Goal: Find specific page/section: Find specific page/section

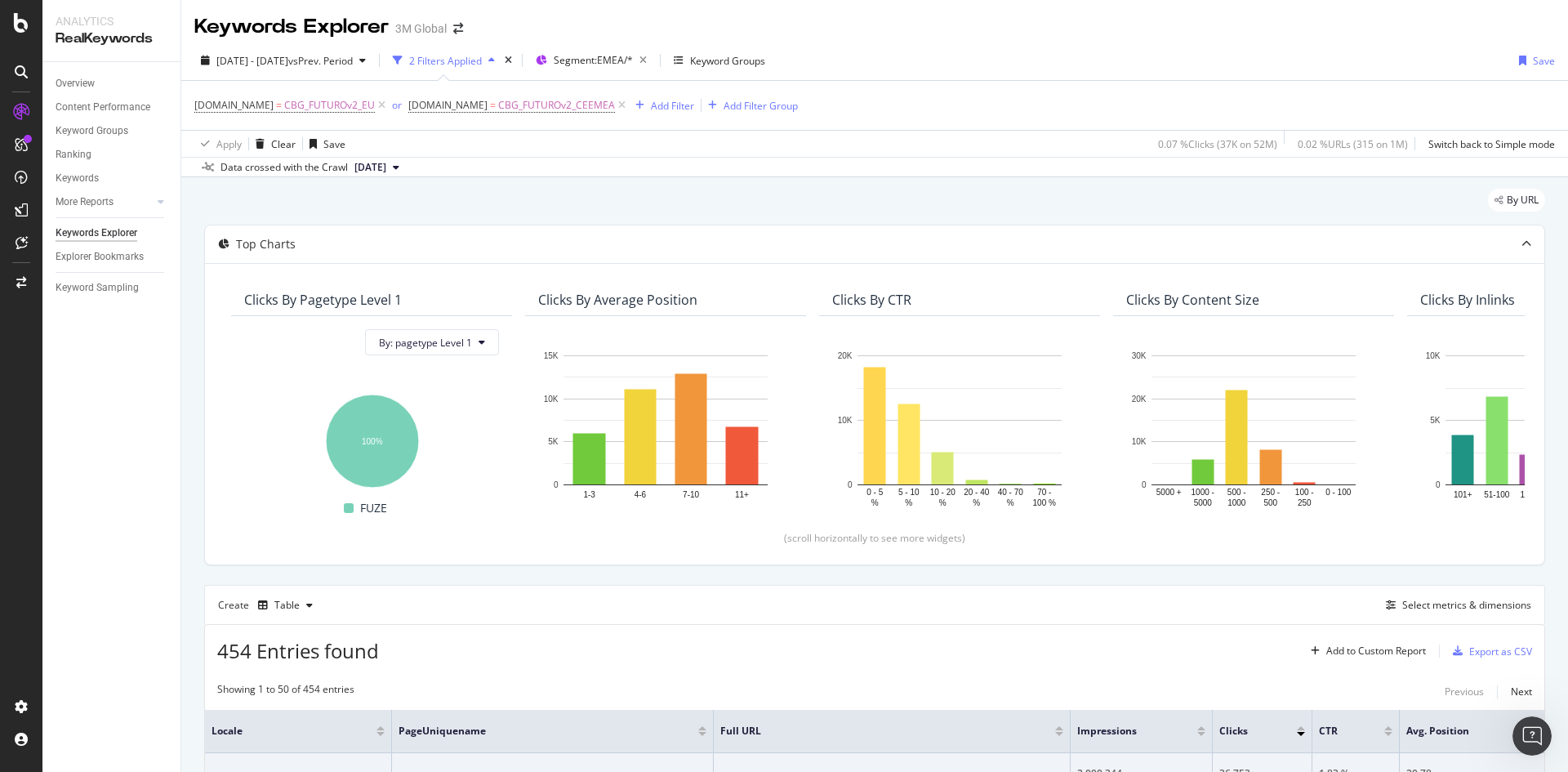
click at [1431, 598] on div "Select metrics & dimensions" at bounding box center [1467, 604] width 129 height 14
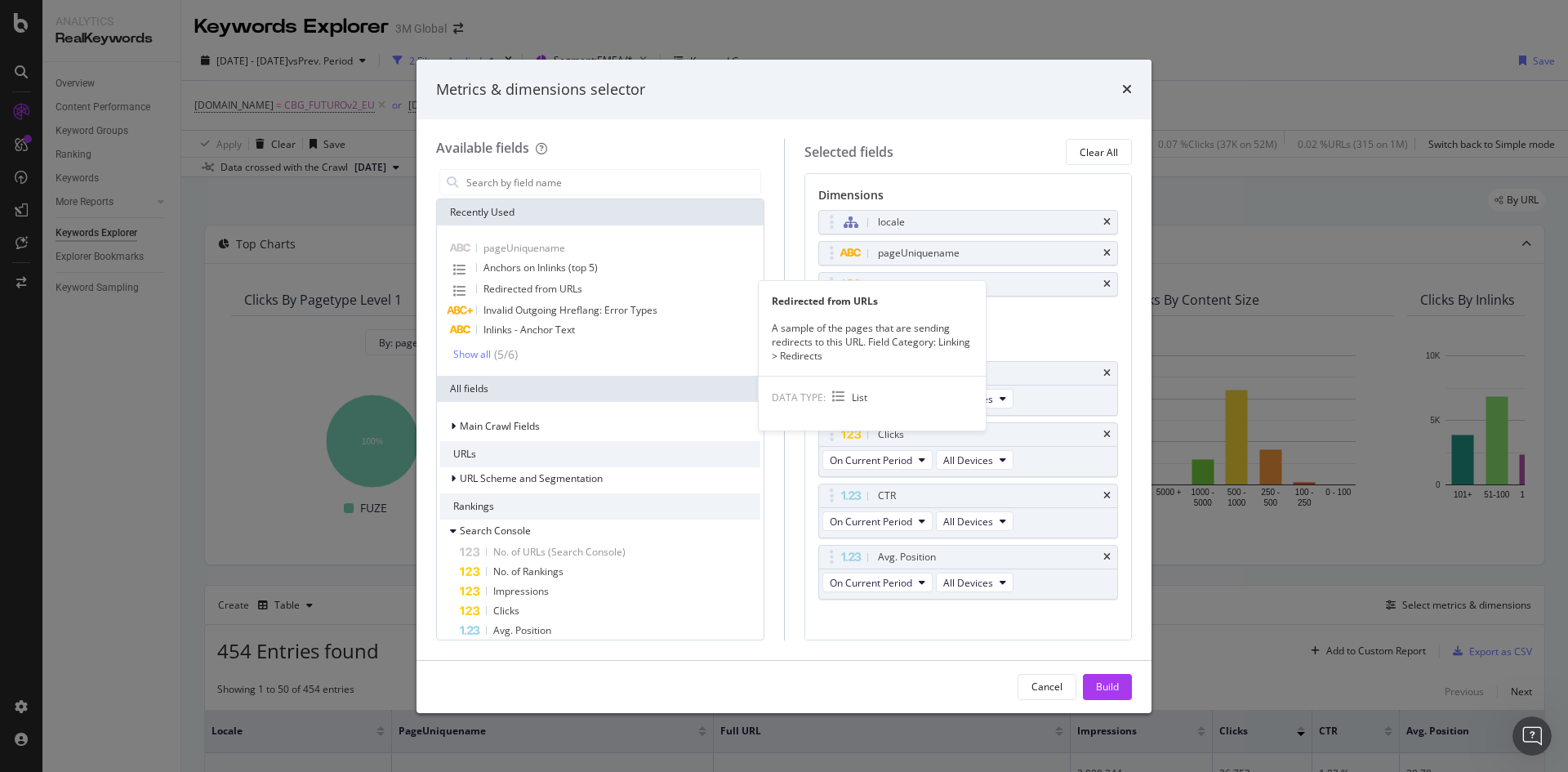
scroll to position [363, 0]
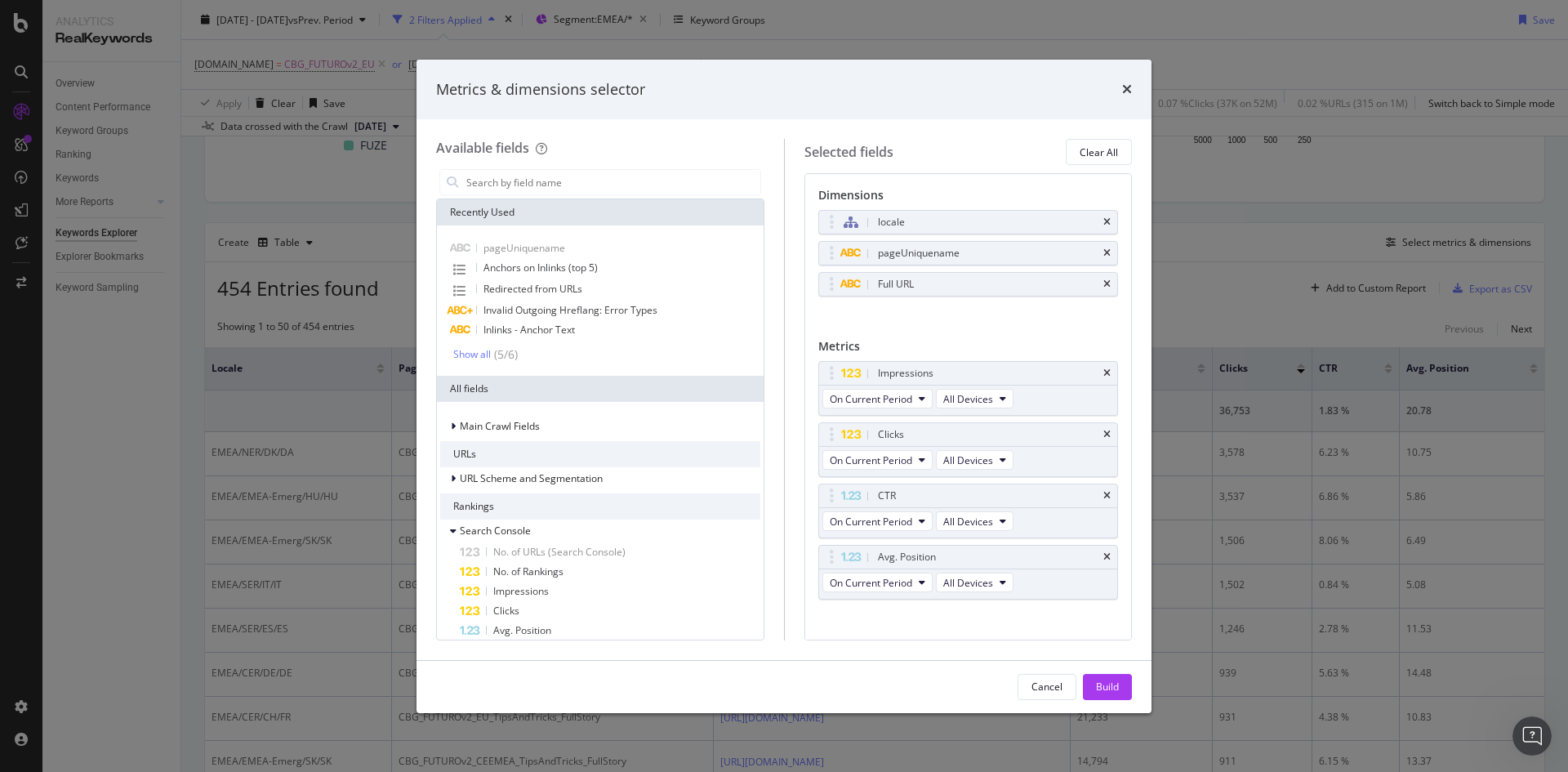
click at [1286, 195] on div "Metrics & dimensions selector Available fields Recently Used pageUniquename Anc…" at bounding box center [784, 386] width 1568 height 772
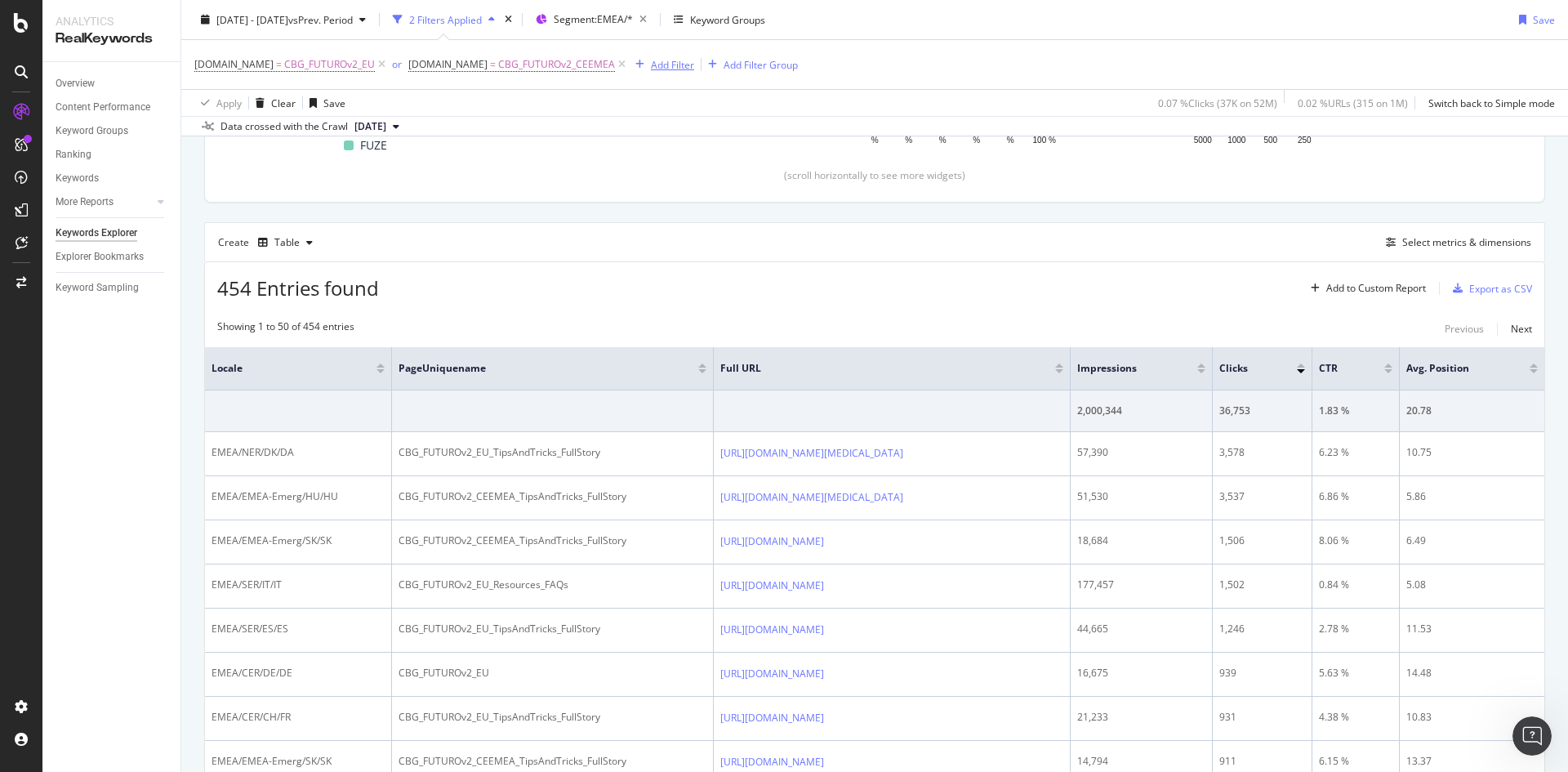
click at [651, 67] on div "Add Filter" at bounding box center [673, 64] width 43 height 14
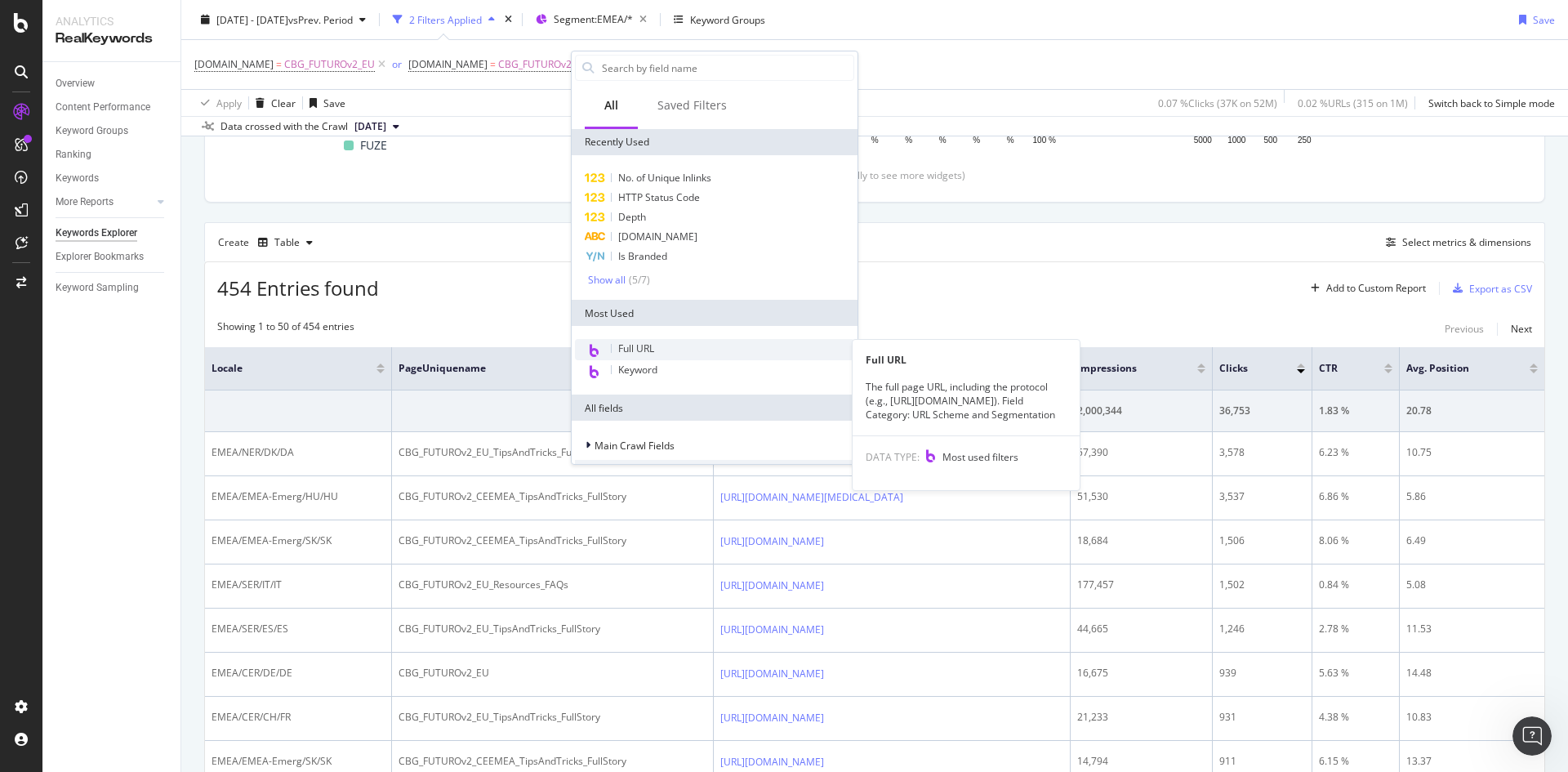
click at [629, 350] on span "Full URL" at bounding box center [636, 348] width 36 height 14
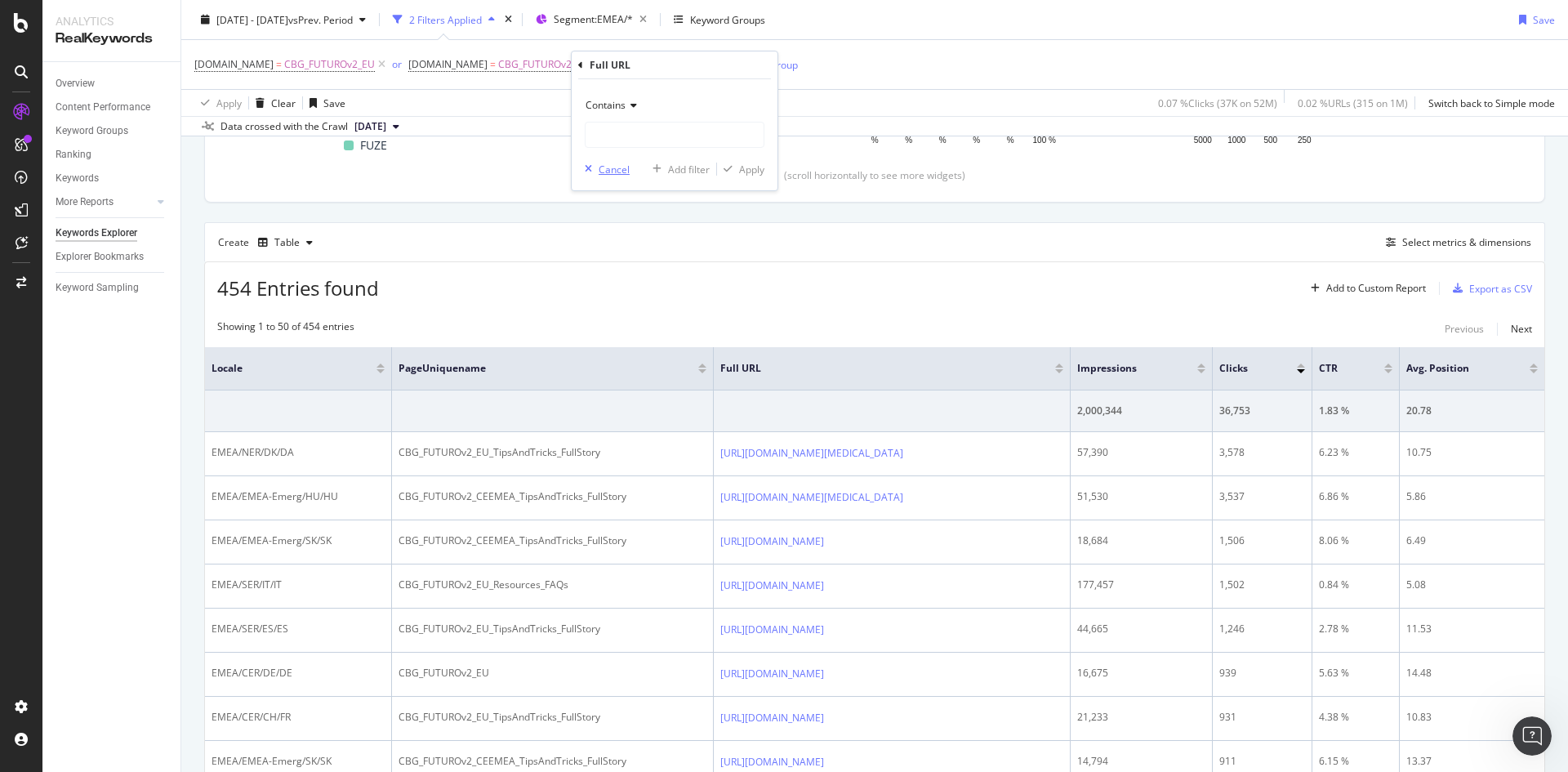
click at [596, 169] on div "button" at bounding box center [588, 169] width 20 height 10
click at [651, 63] on div "Add Filter" at bounding box center [673, 64] width 43 height 14
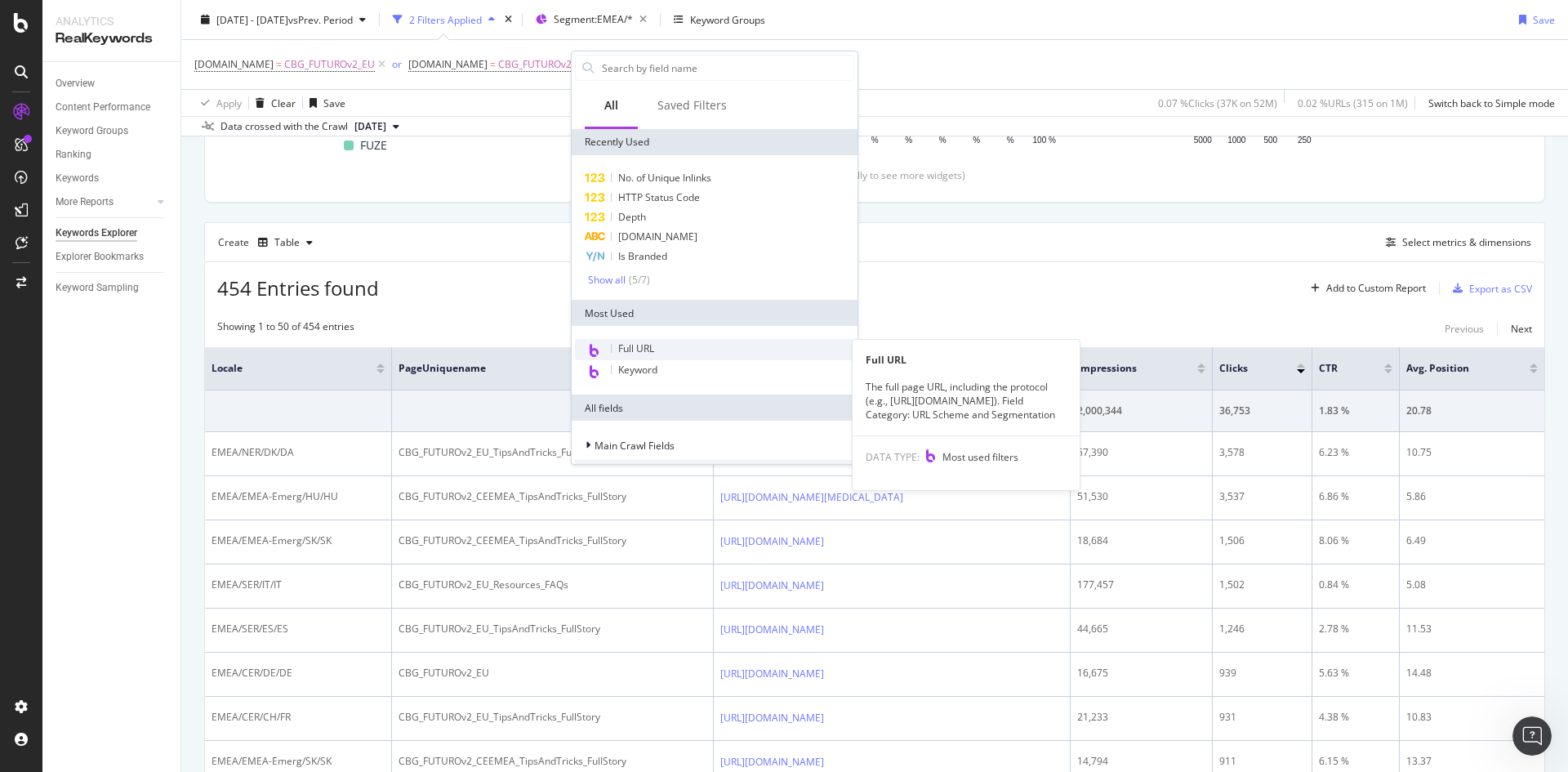
click at [630, 350] on span "Full URL" at bounding box center [636, 348] width 36 height 14
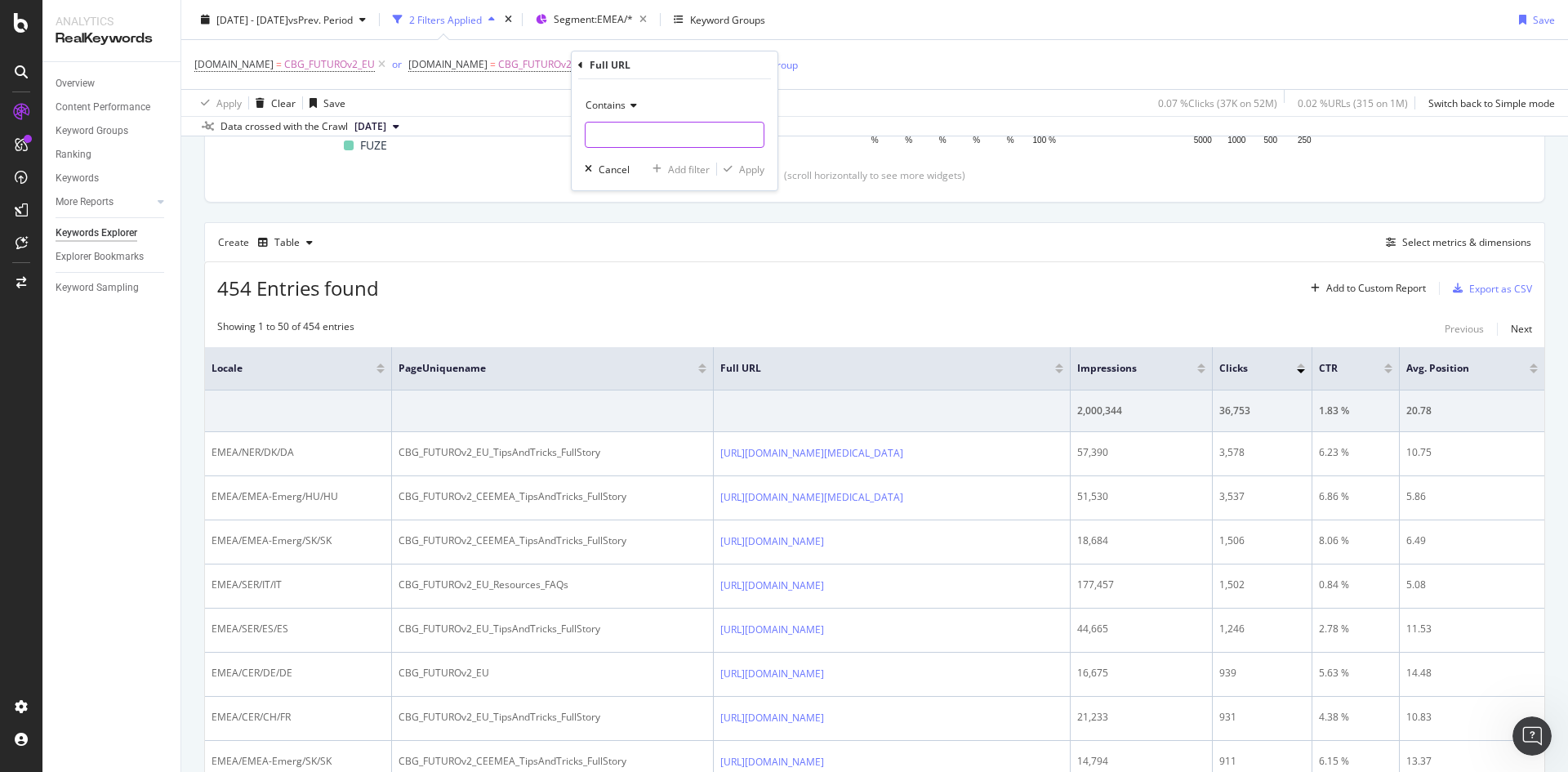
click at [654, 127] on input "text" at bounding box center [674, 134] width 178 height 26
paste input "~how-to-reduce-knee-pain-after-running/"
type input "~how-to-reduce-knee-pain-after-running/"
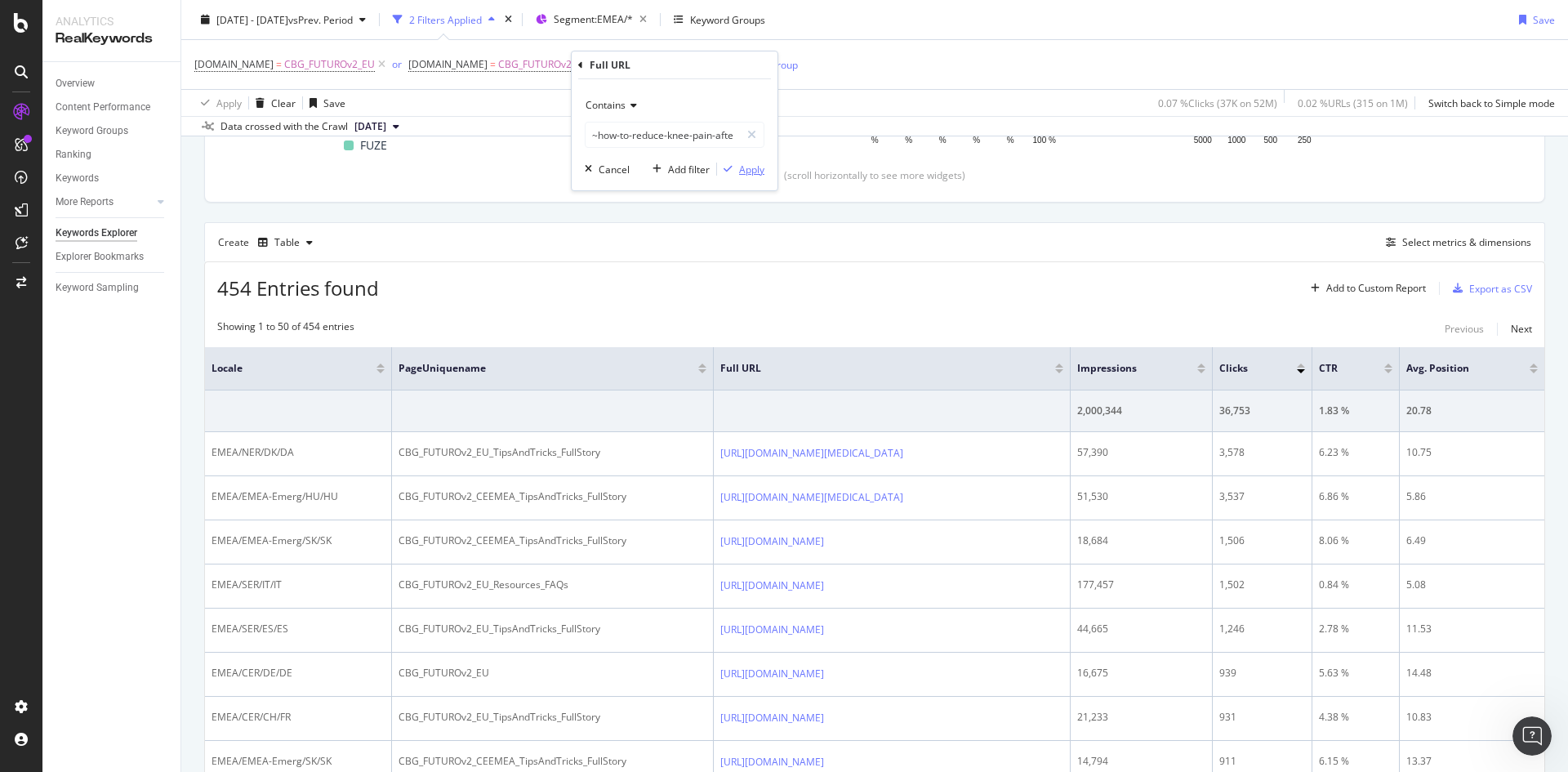
click at [745, 165] on div "Apply" at bounding box center [752, 169] width 25 height 14
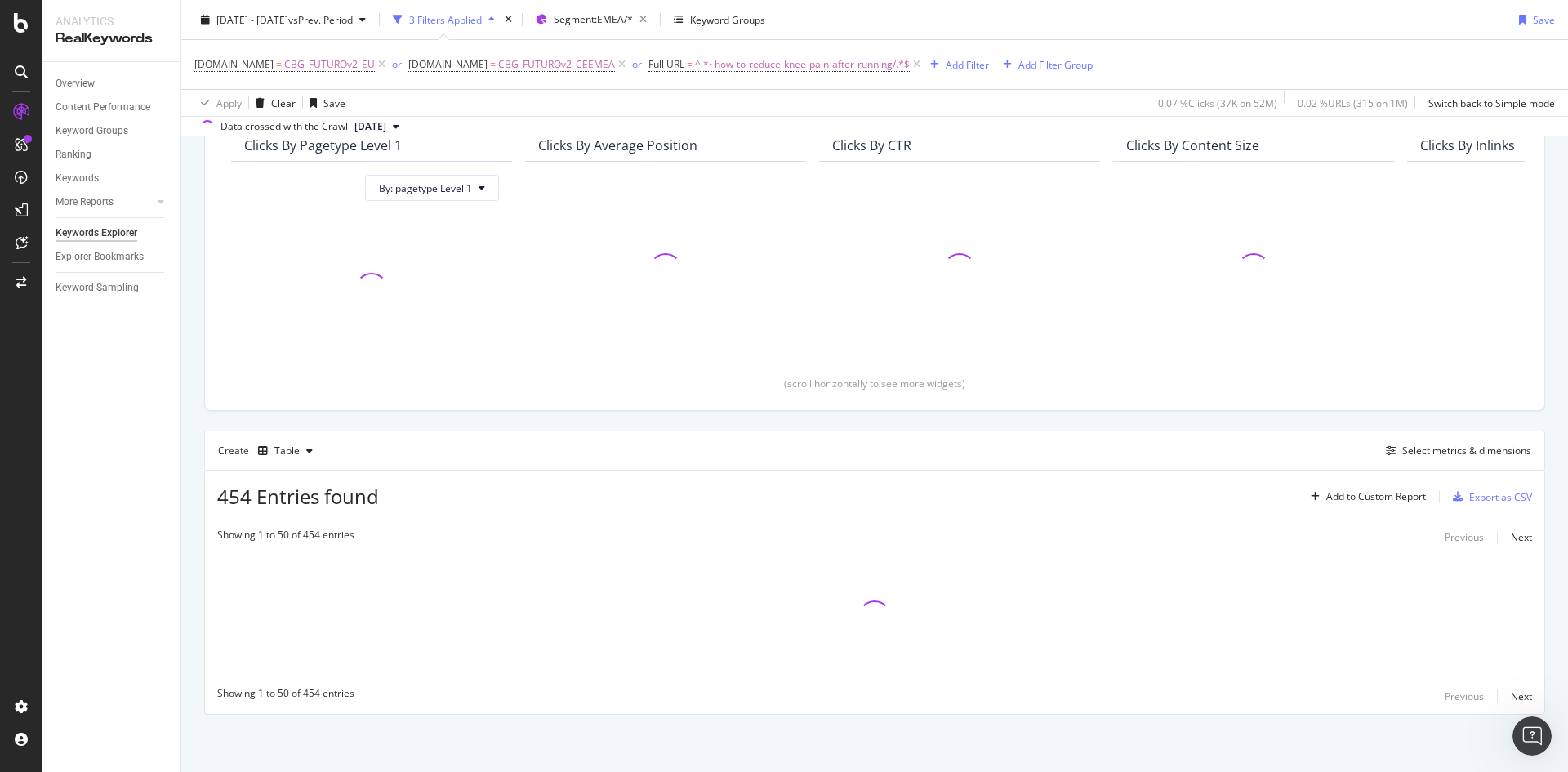
scroll to position [154, 0]
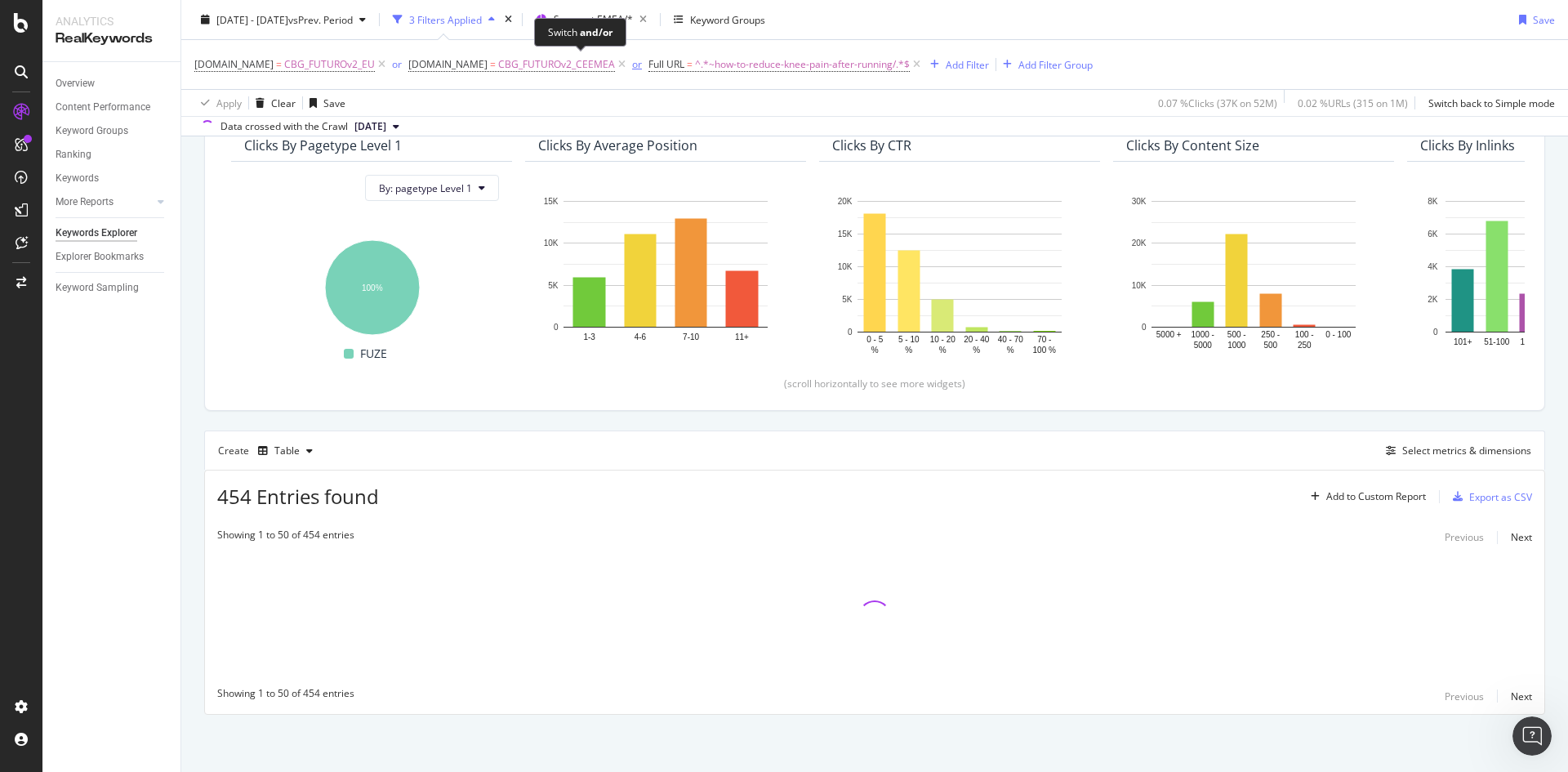
click at [633, 61] on div "or" at bounding box center [638, 64] width 10 height 14
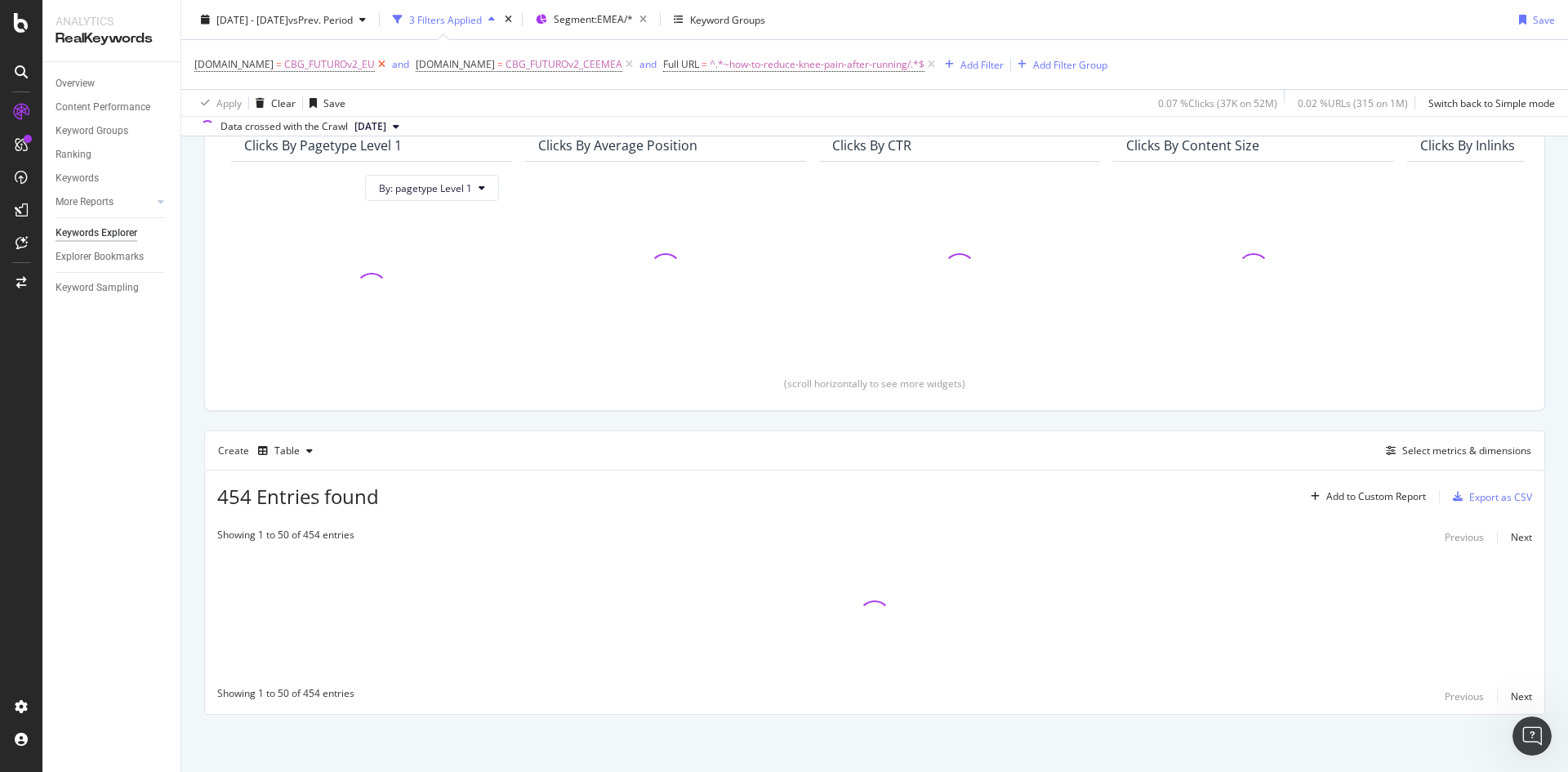
click at [375, 63] on icon at bounding box center [381, 65] width 14 height 17
click at [401, 60] on icon at bounding box center [408, 65] width 14 height 17
click at [762, 630] on div at bounding box center [875, 616] width 1339 height 33
click at [802, 424] on div "Top Charts Clicks By pagetype Level 1 By: pagetype Level 1 Clicks By Average Po…" at bounding box center [875, 392] width 1341 height 644
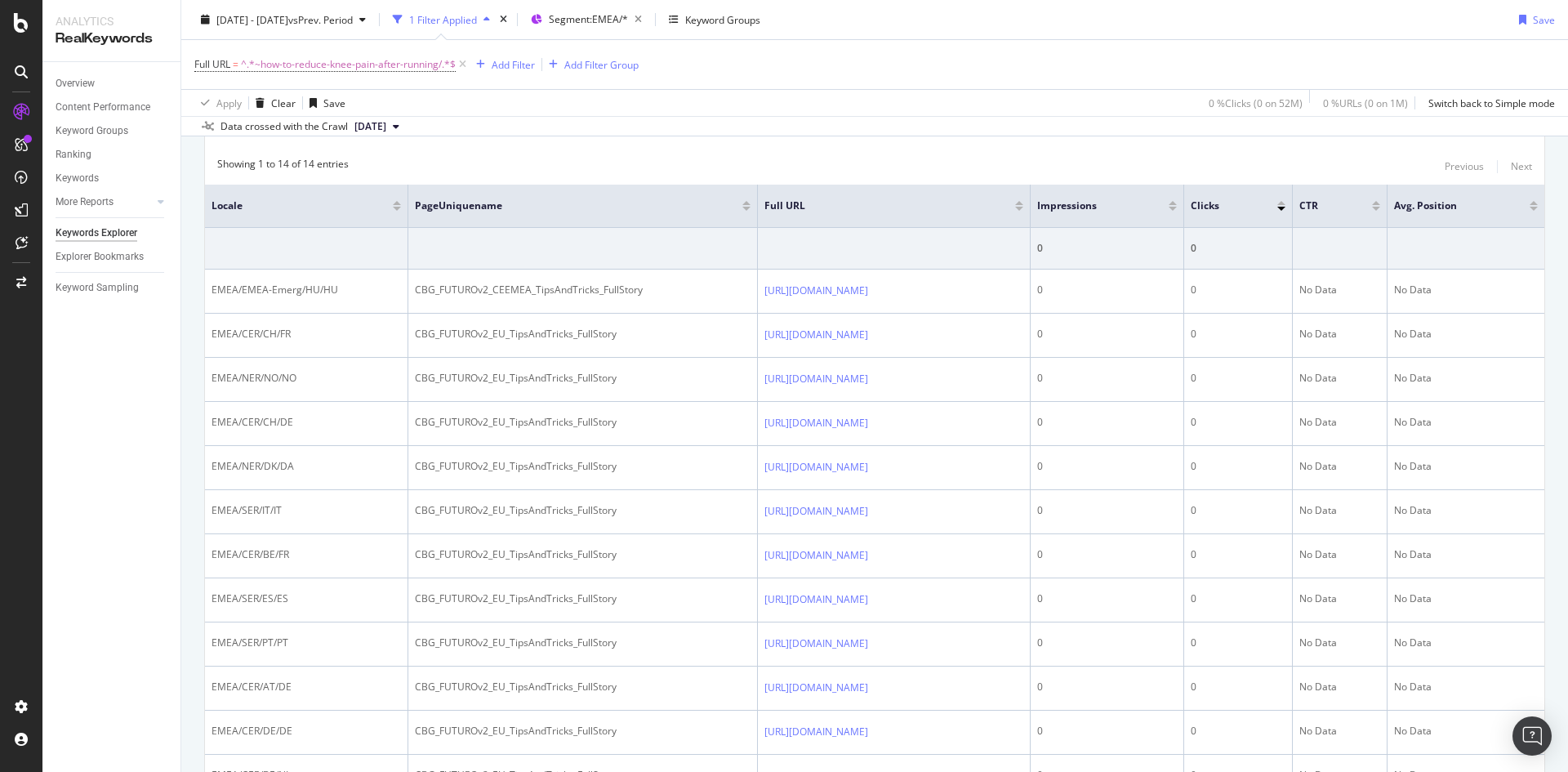
scroll to position [968, 0]
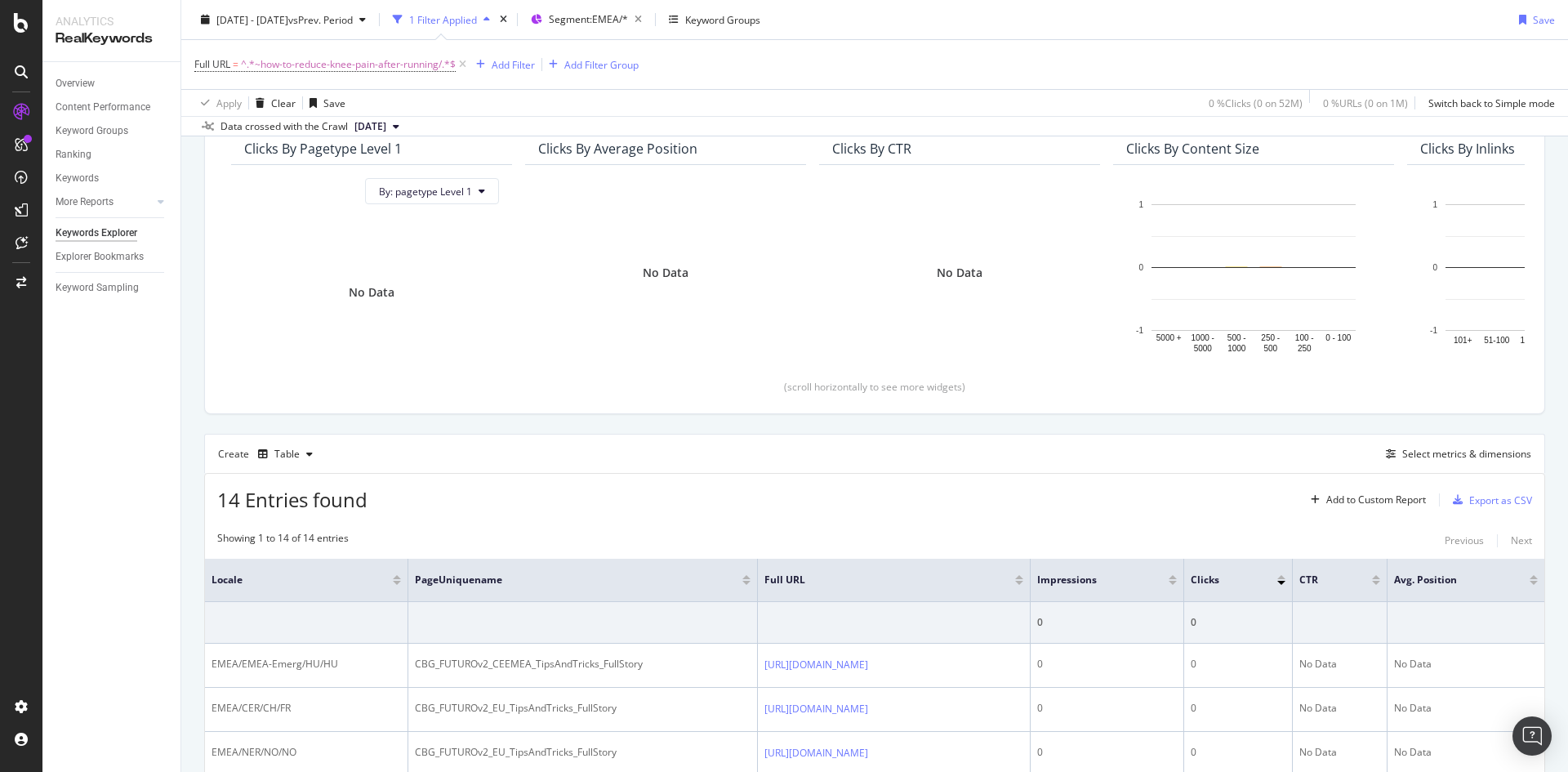
click at [1130, 417] on div "Top Charts Clicks By pagetype Level 1 By: pagetype Level 1 No Data Clicks By Av…" at bounding box center [875, 685] width 1341 height 1224
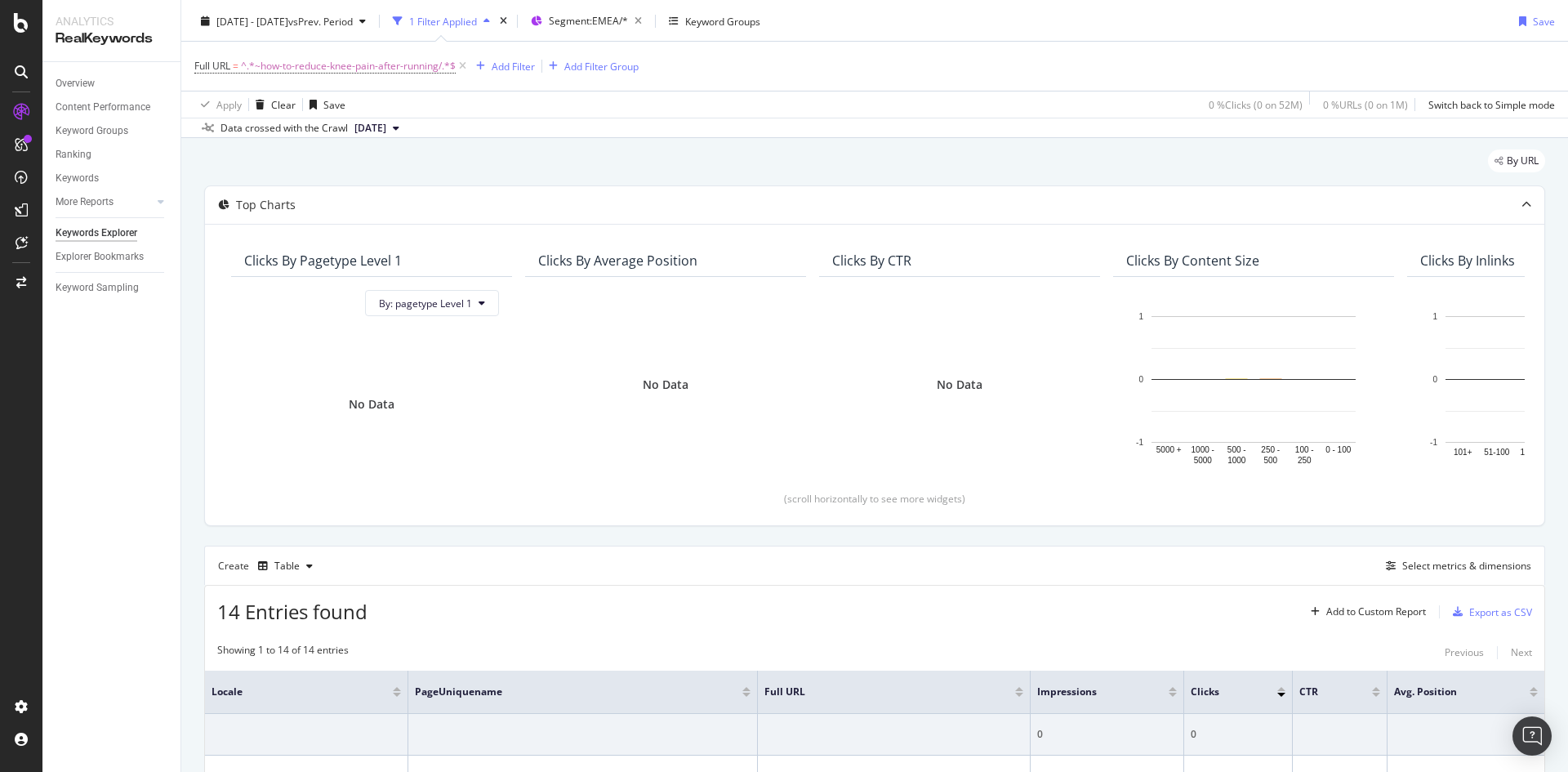
scroll to position [0, 0]
